Goal: Task Accomplishment & Management: Use online tool/utility

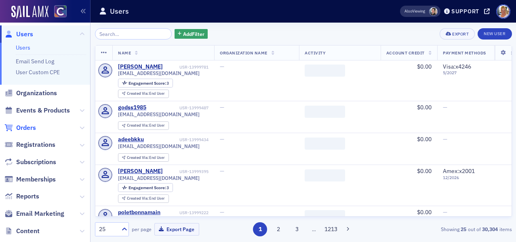
click at [31, 126] on span "Orders" at bounding box center [26, 128] width 20 height 9
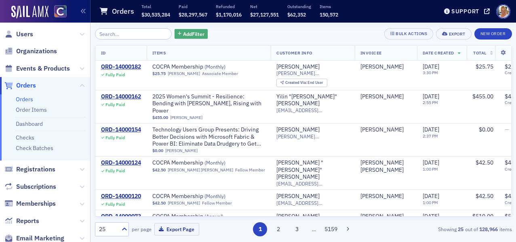
click at [183, 32] on span "Add Filter" at bounding box center [193, 33] width 21 height 7
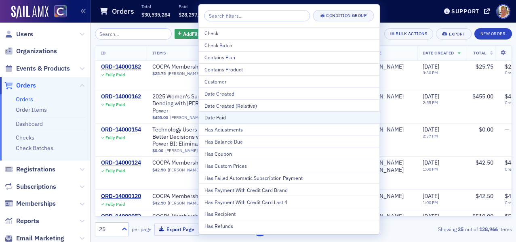
click at [213, 119] on div "Date Paid" at bounding box center [289, 117] width 170 height 7
select select "7"
select select "2025"
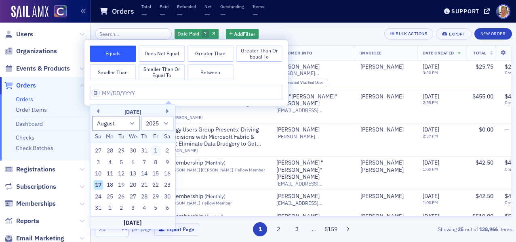
click at [154, 152] on div "1" at bounding box center [156, 151] width 10 height 10
type input "[DATE]"
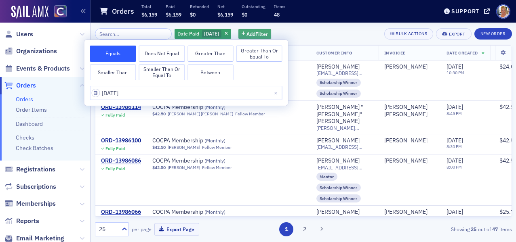
click at [255, 33] on span "Add Filter" at bounding box center [256, 33] width 21 height 7
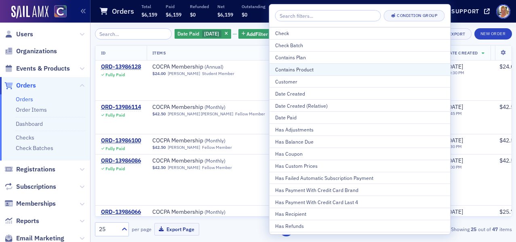
click at [313, 69] on div "Contains Product" at bounding box center [360, 69] width 170 height 7
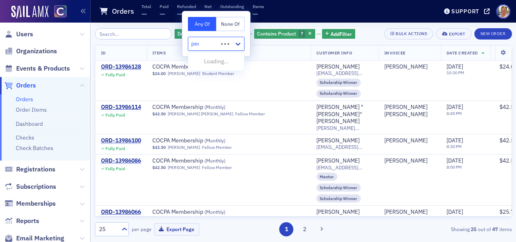
type input "peer"
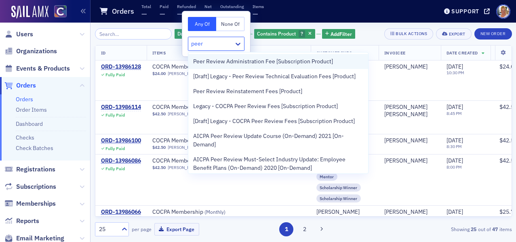
click at [235, 61] on span "Peer Review Administration Fee [Subscription Product]" at bounding box center [263, 61] width 140 height 8
